Goal: Task Accomplishment & Management: Manage account settings

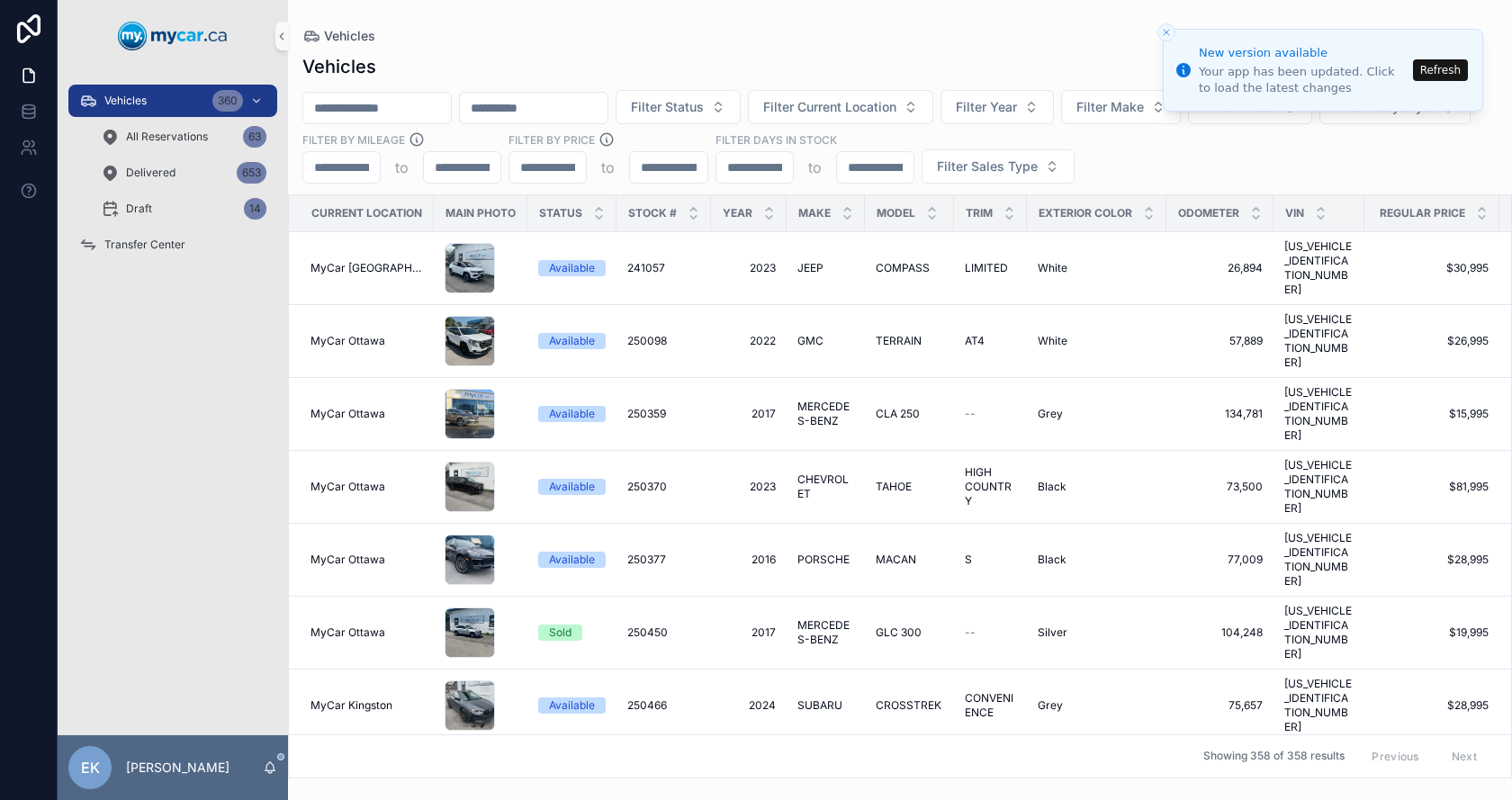
click at [439, 100] on input "scrollable content" at bounding box center [377, 108] width 148 height 26
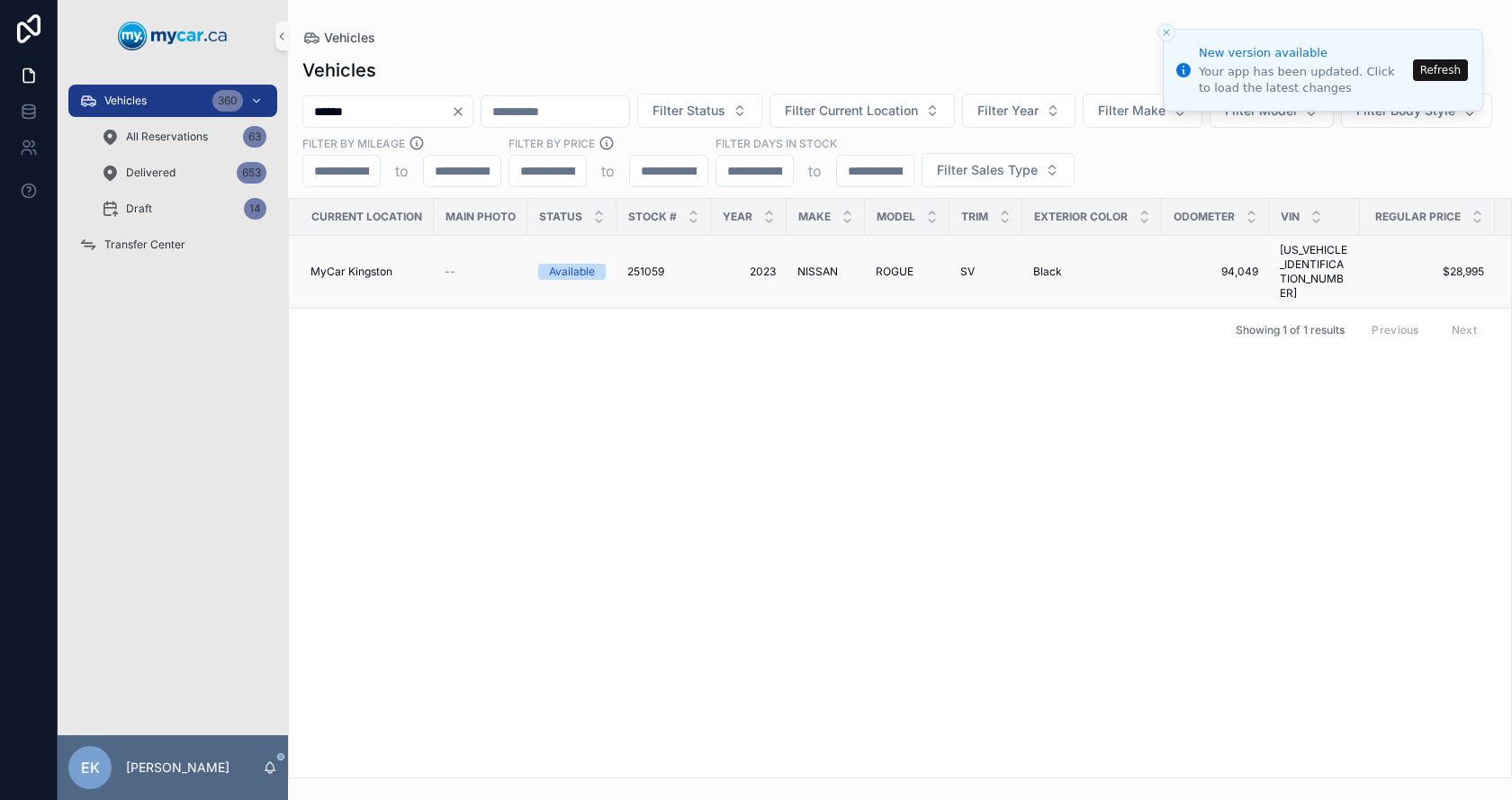
type input "******"
click at [636, 265] on span "251059" at bounding box center [645, 272] width 36 height 15
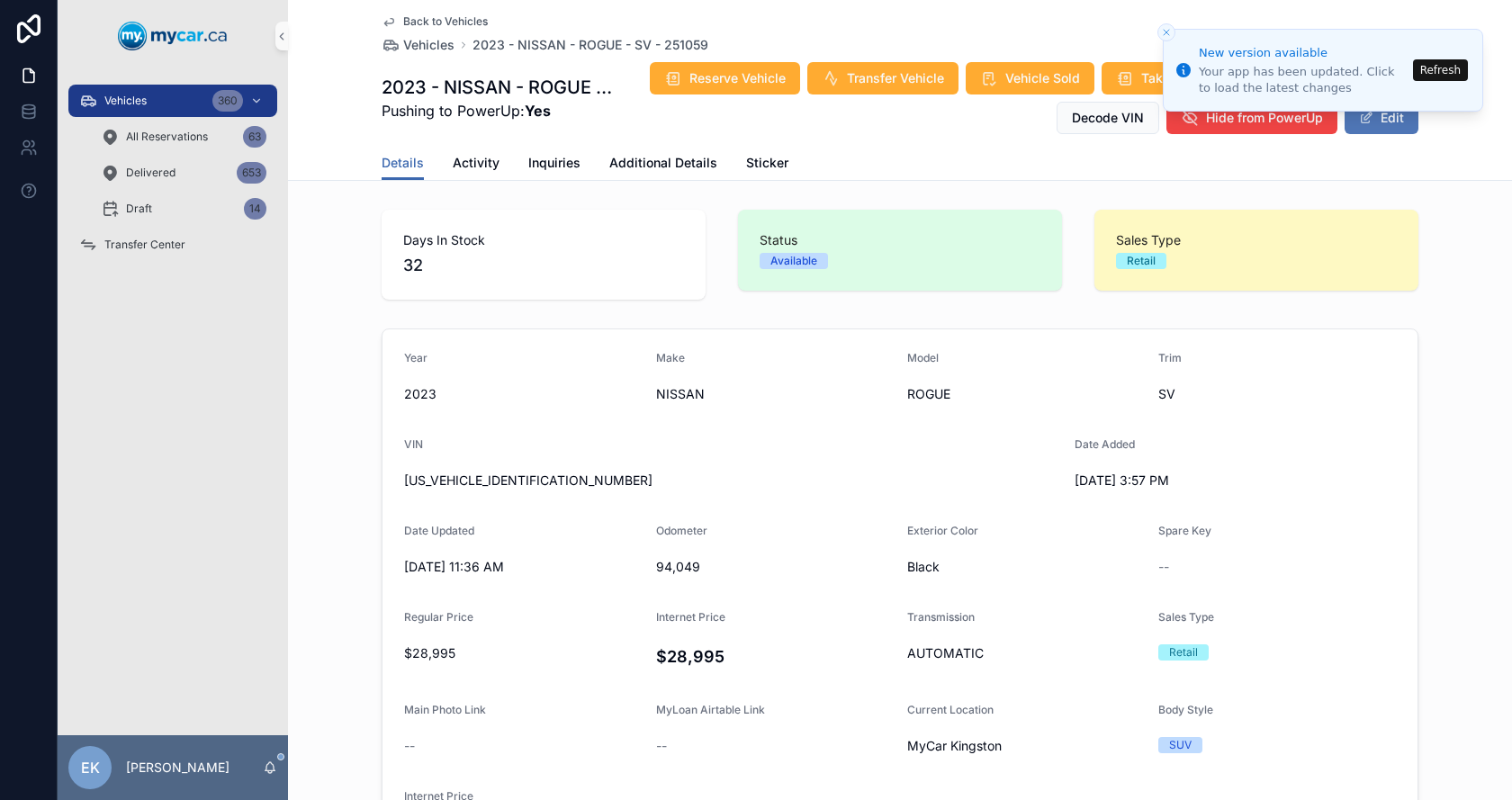
click at [1389, 124] on button "Edit" at bounding box center [1381, 117] width 74 height 32
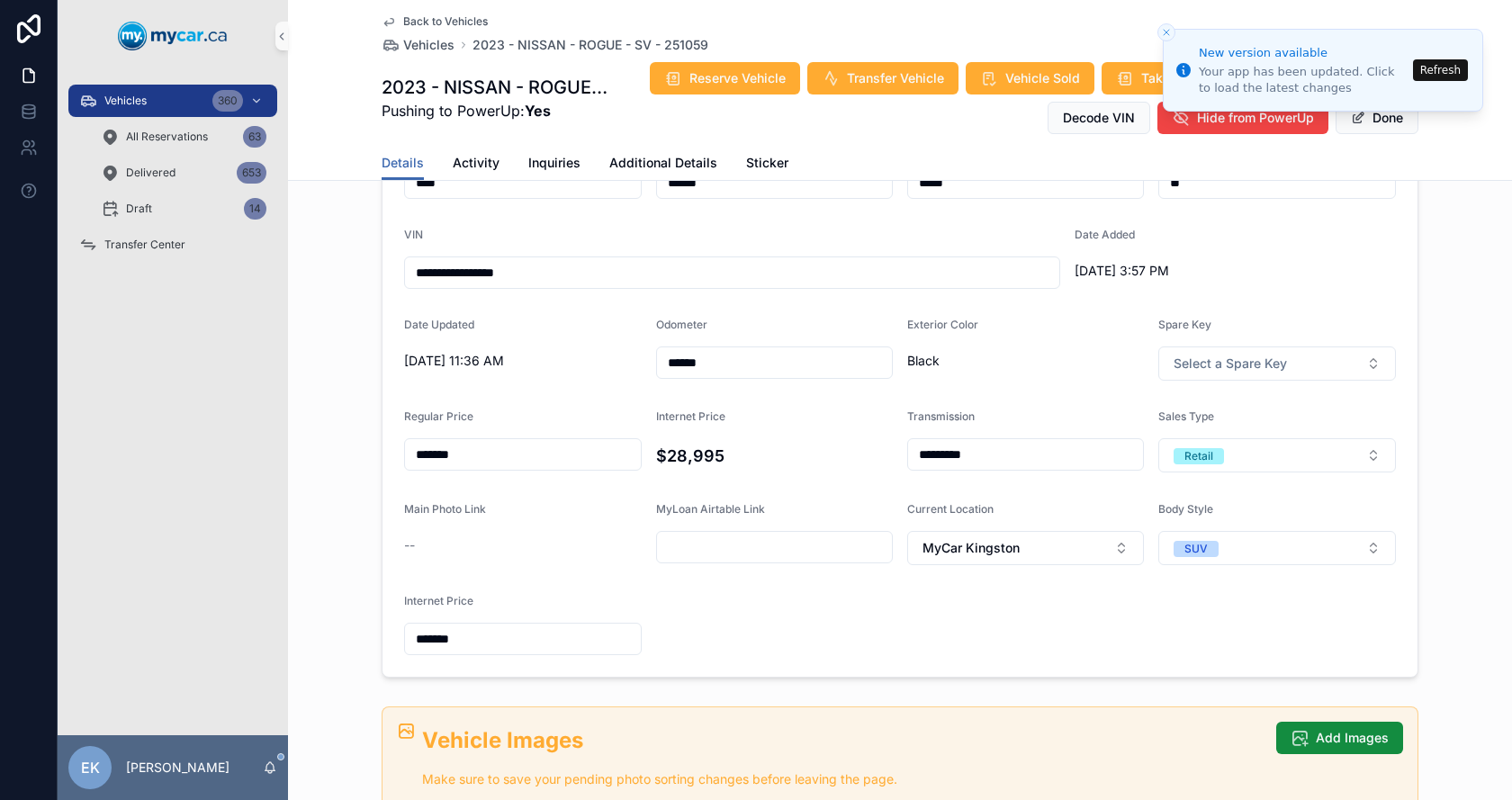
scroll to position [270, 0]
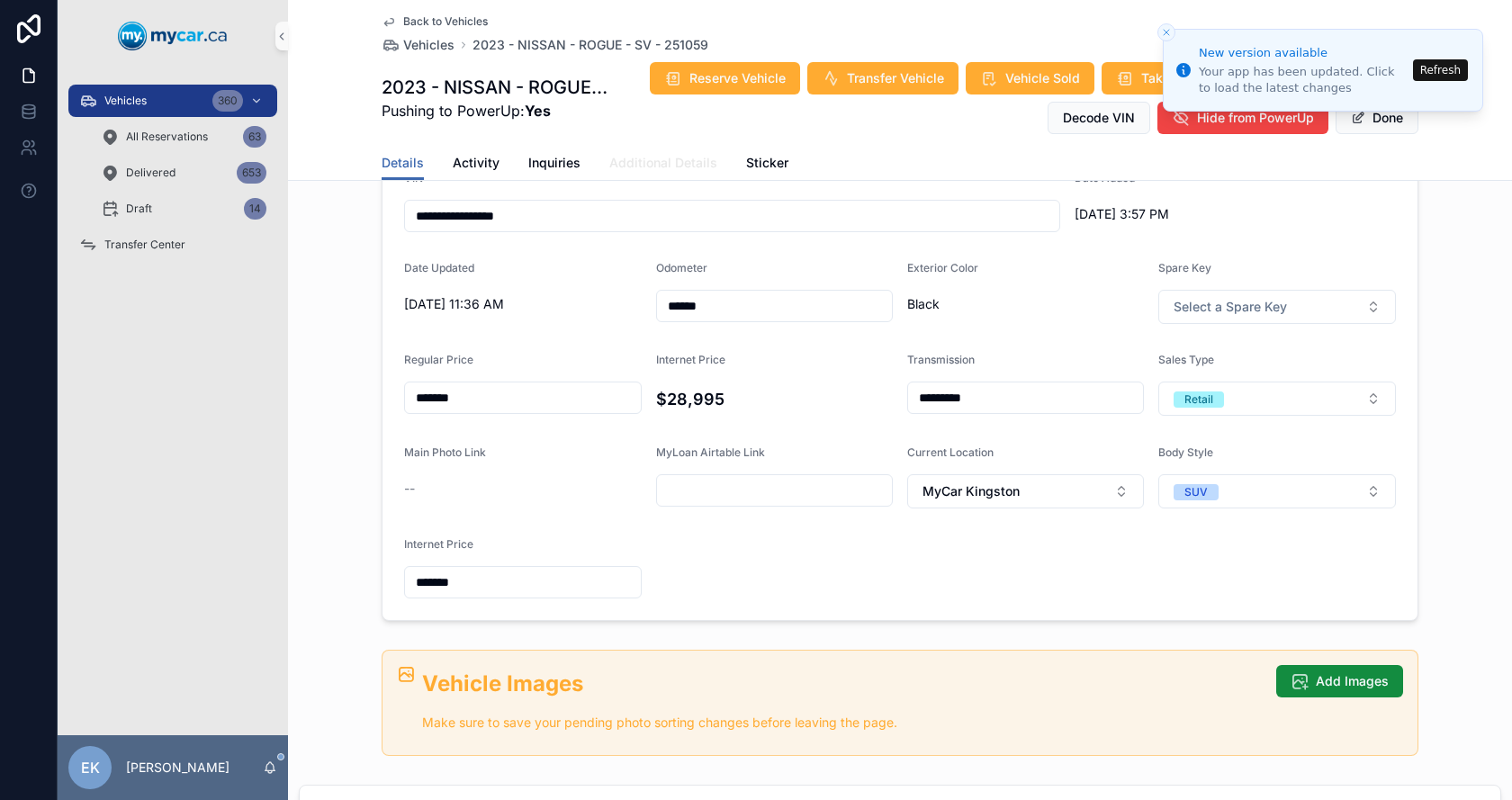
click at [643, 164] on span "Additional Details" at bounding box center [663, 162] width 108 height 18
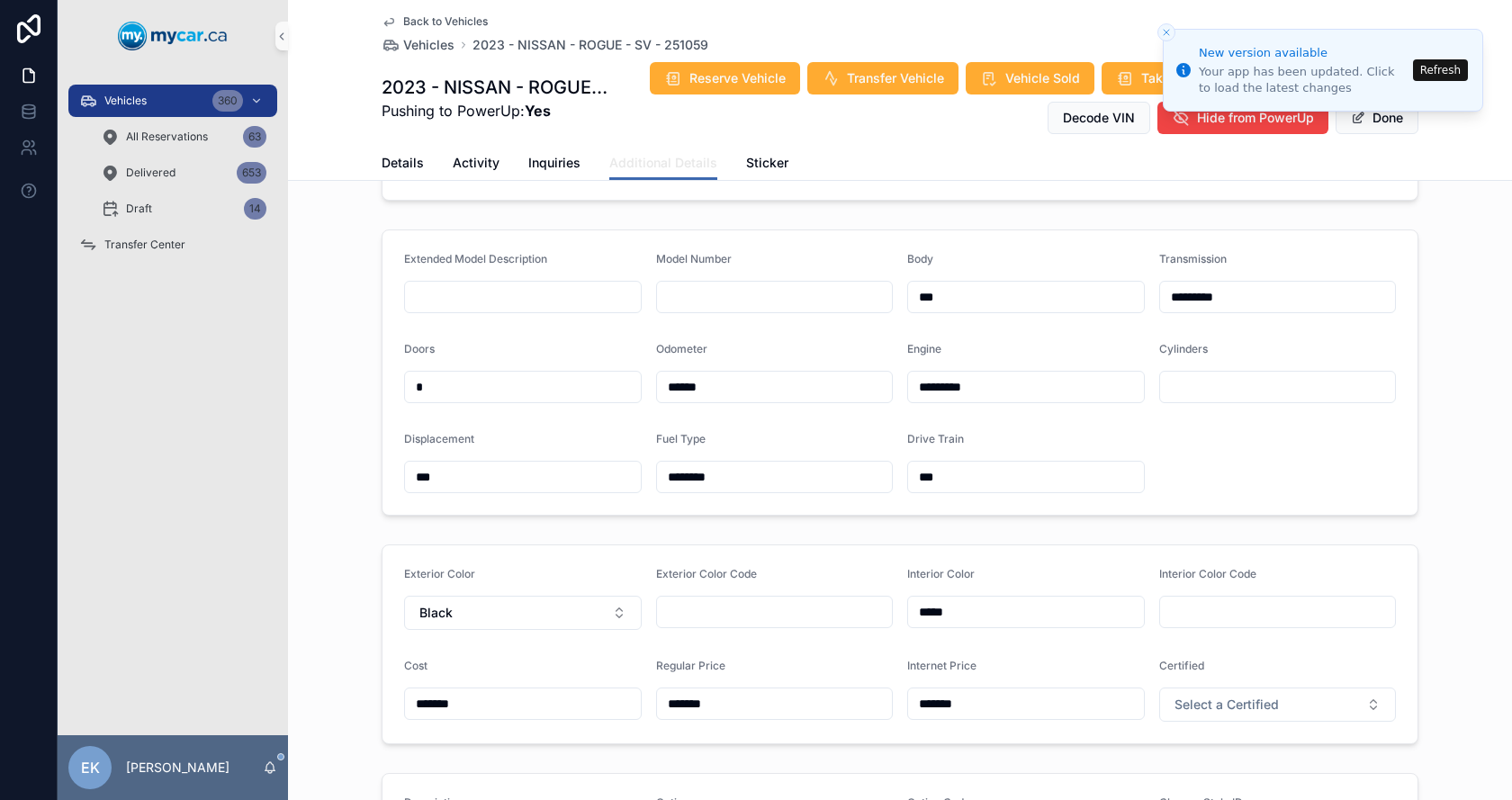
scroll to position [450, 0]
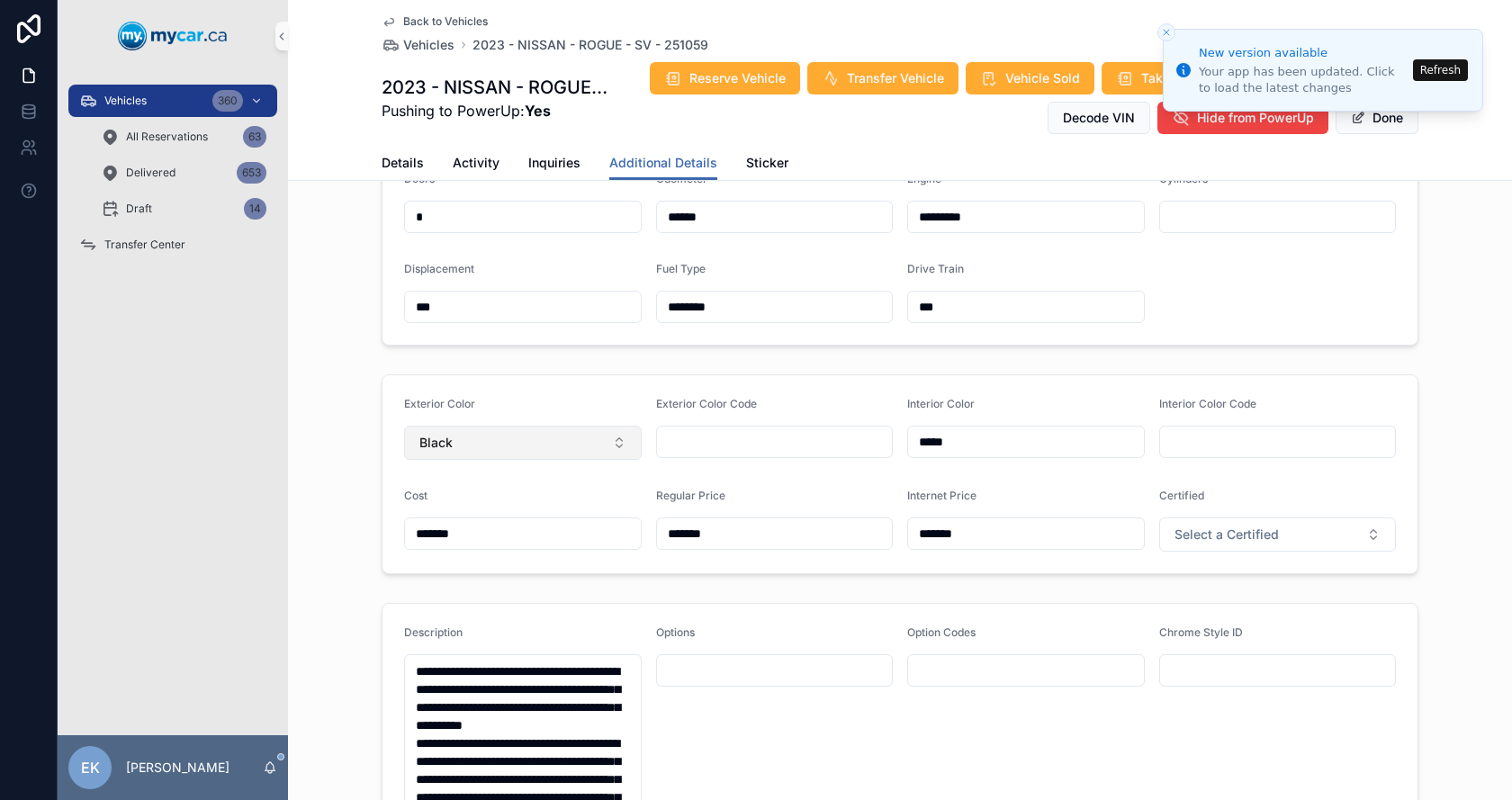
click at [495, 453] on button "Black" at bounding box center [523, 443] width 237 height 34
click at [495, 452] on button "Black" at bounding box center [523, 443] width 237 height 34
click at [480, 456] on button "Black" at bounding box center [523, 443] width 237 height 34
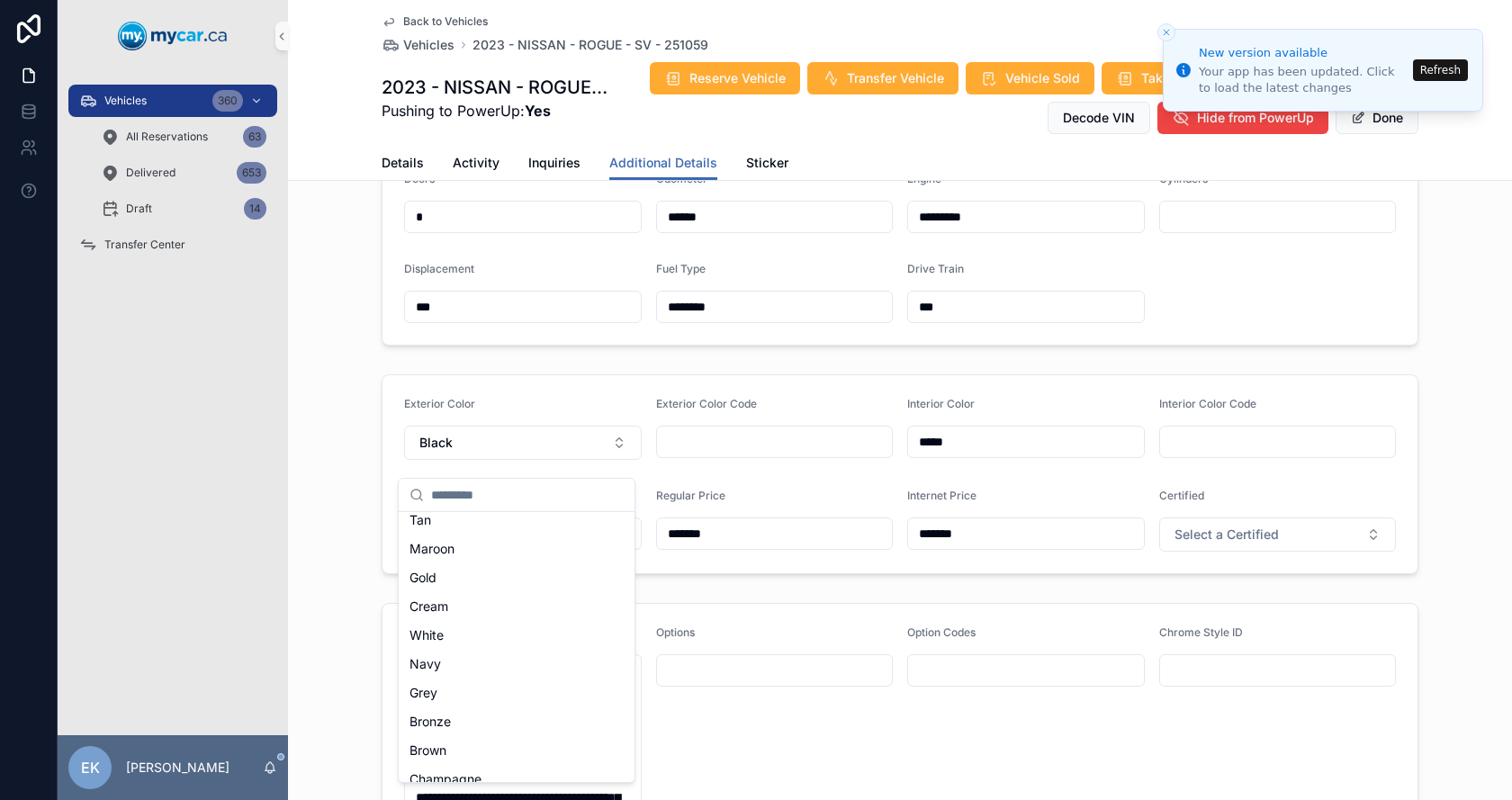
scroll to position [270, 0]
click at [426, 698] on span "Grey" at bounding box center [423, 692] width 28 height 18
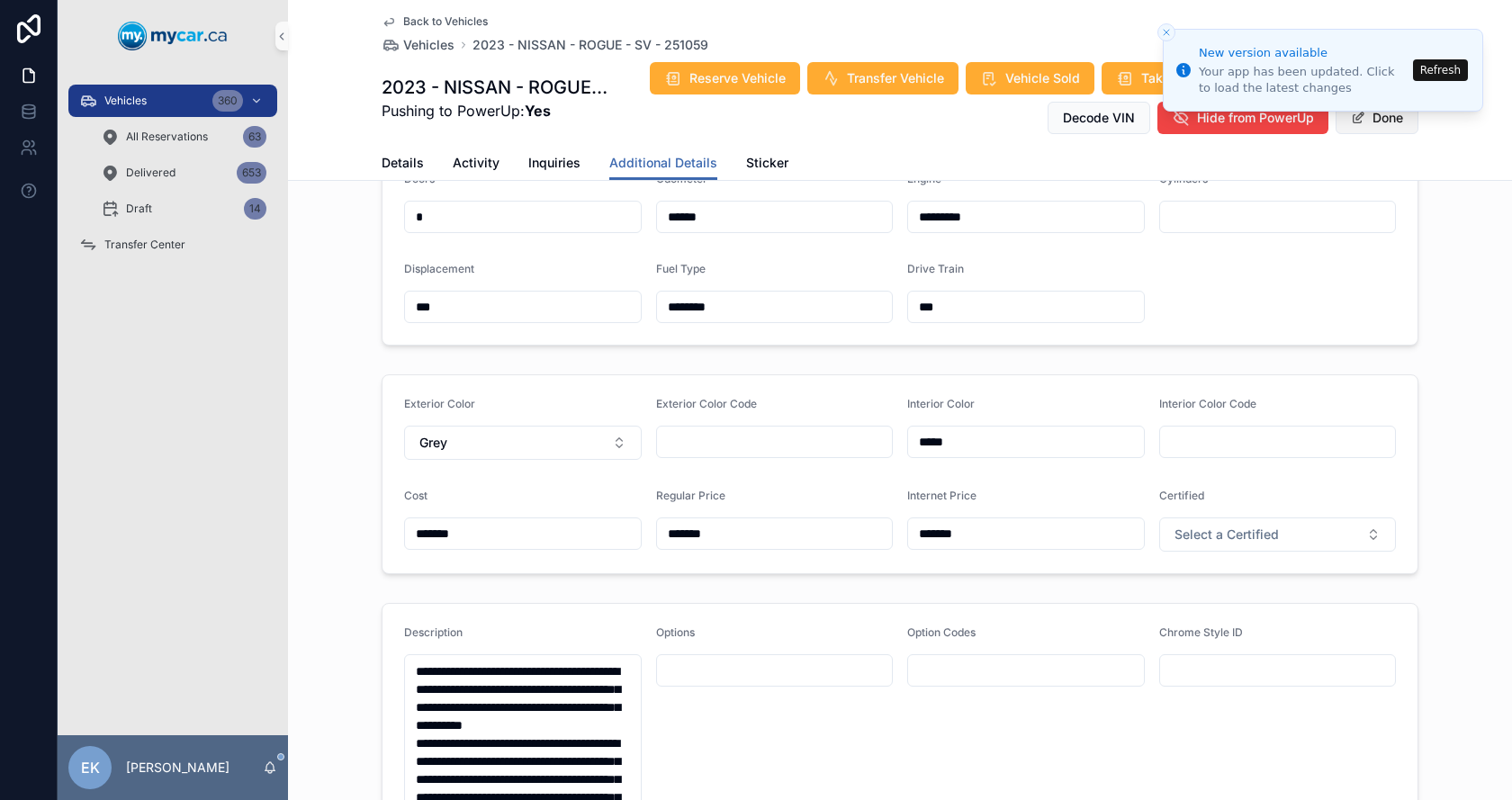
click at [1378, 125] on button "Done" at bounding box center [1377, 117] width 83 height 32
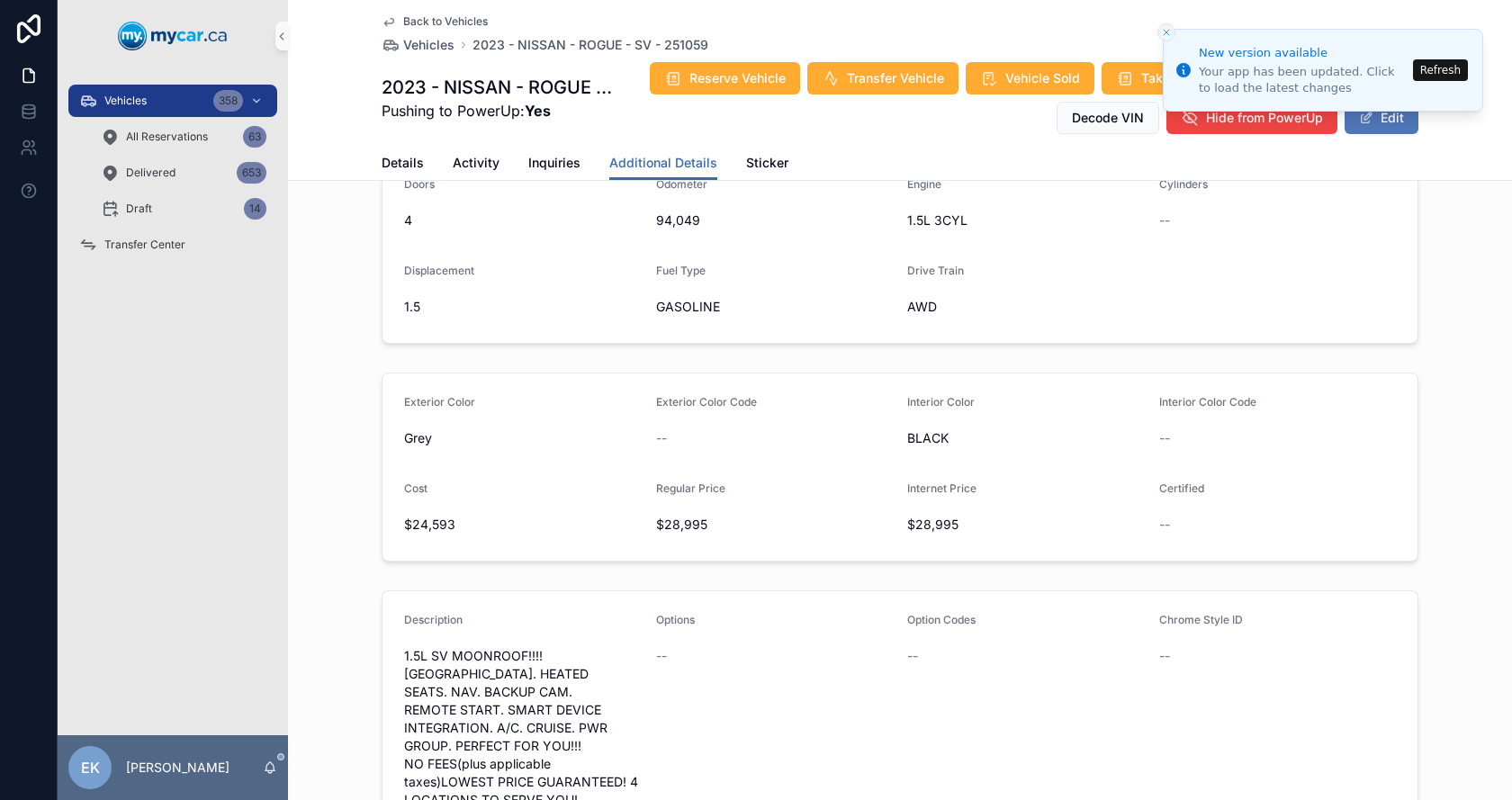
scroll to position [445, 0]
